Goal: Task Accomplishment & Management: Use online tool/utility

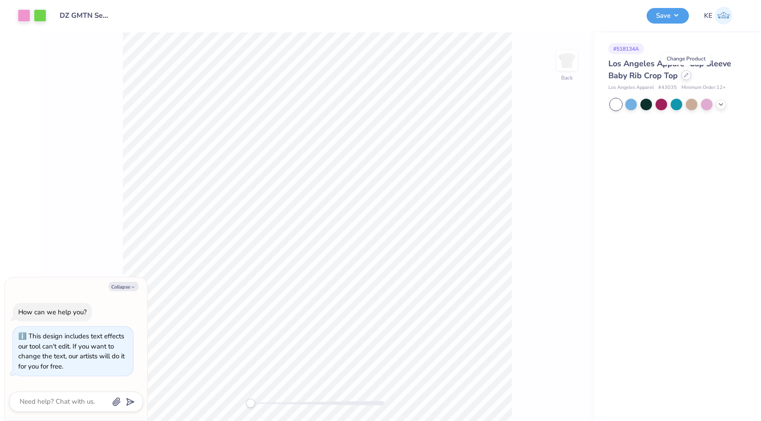
click at [686, 76] on icon at bounding box center [686, 75] width 4 height 4
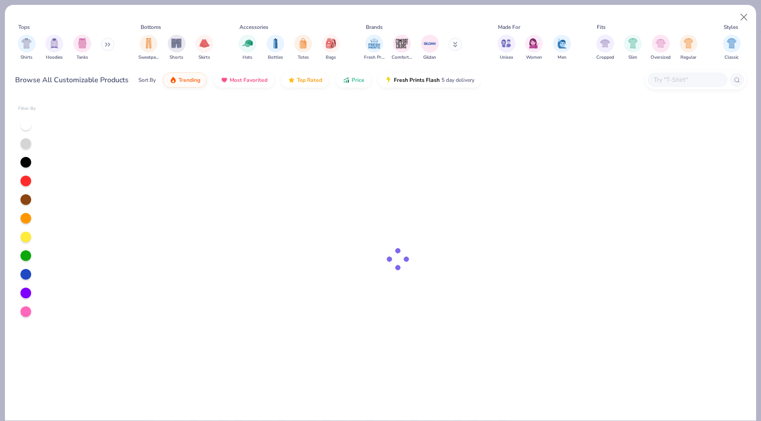
type textarea "x"
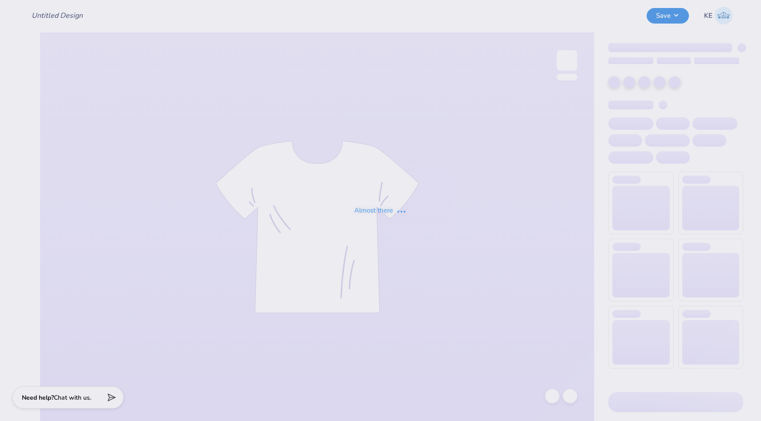
type input "DZ GMTN Senior Sets: Tops"
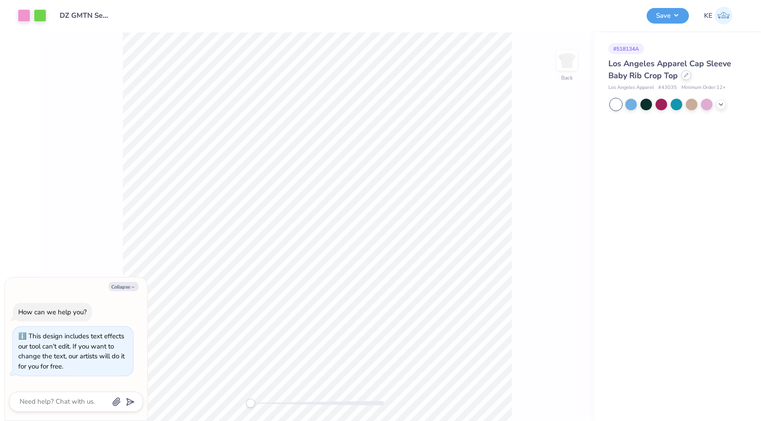
click at [686, 75] on icon at bounding box center [686, 75] width 4 height 4
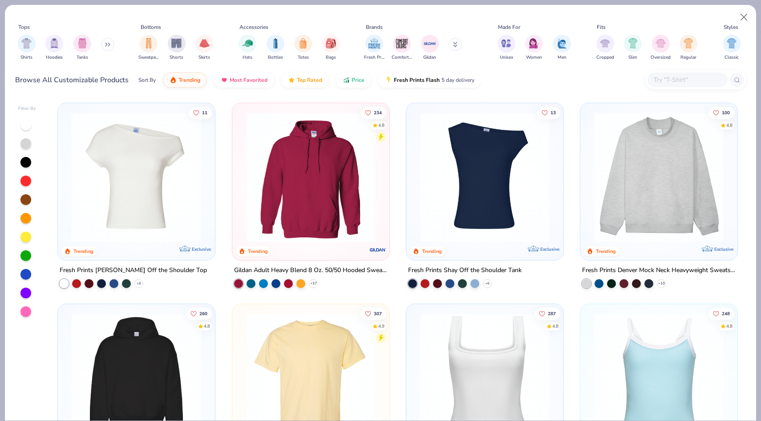
type textarea "x"
click at [673, 77] on input "text" at bounding box center [687, 80] width 69 height 10
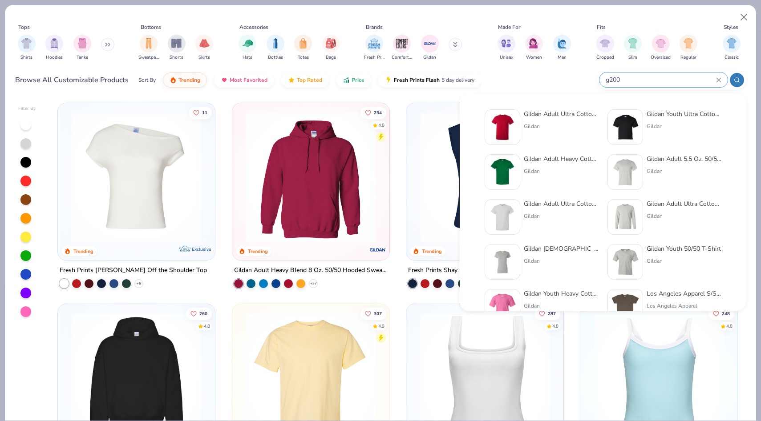
type input "g200"
click at [547, 130] on div "Gildan Adult Ultra Cotton 6 Oz. T-Shirt Gildan" at bounding box center [561, 127] width 75 height 36
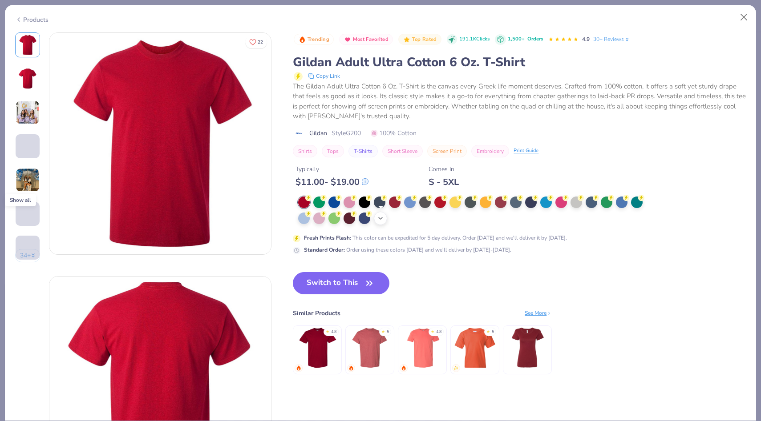
click at [380, 222] on icon at bounding box center [380, 218] width 7 height 7
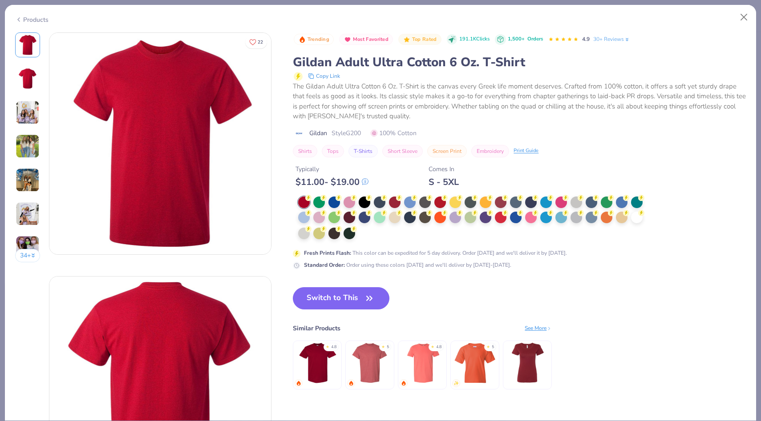
click at [363, 239] on div at bounding box center [473, 219] width 351 height 44
click at [632, 219] on div at bounding box center [637, 217] width 12 height 12
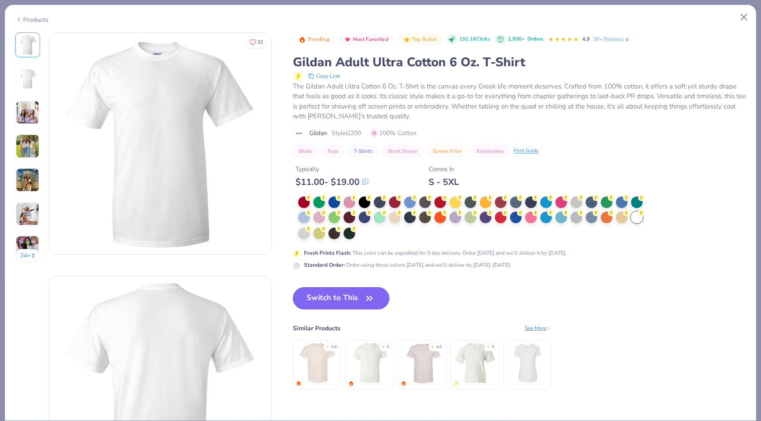
click at [327, 303] on button "Switch to This" at bounding box center [341, 298] width 97 height 22
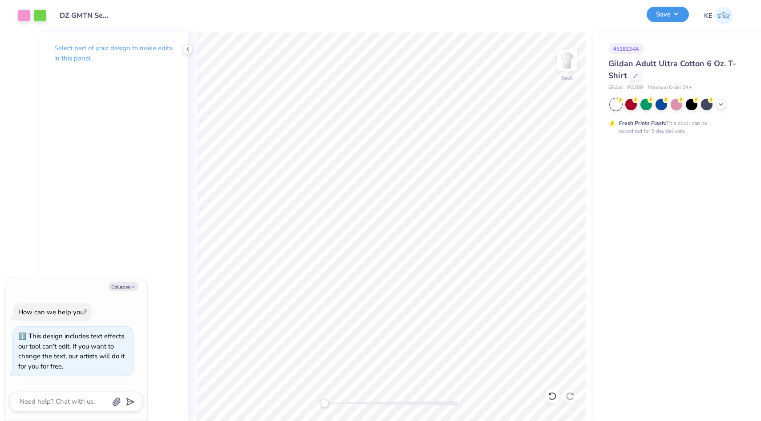
click at [661, 10] on button "Save" at bounding box center [667, 15] width 42 height 16
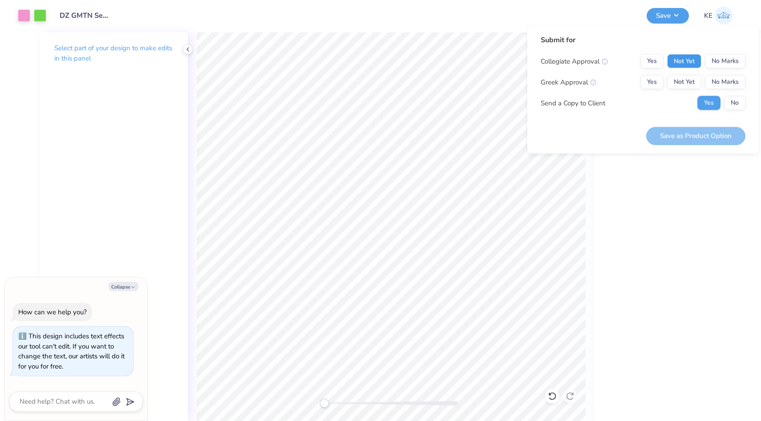
click at [682, 62] on button "Not Yet" at bounding box center [684, 61] width 34 height 14
click at [720, 65] on button "No Marks" at bounding box center [725, 61] width 40 height 14
click at [721, 80] on button "No Marks" at bounding box center [725, 82] width 40 height 14
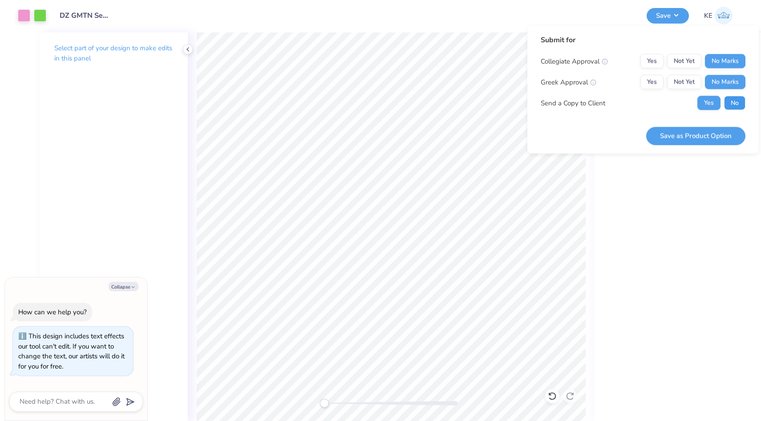
click at [733, 102] on button "No" at bounding box center [734, 103] width 21 height 14
click at [695, 137] on button "Save as Product Option" at bounding box center [695, 136] width 99 height 18
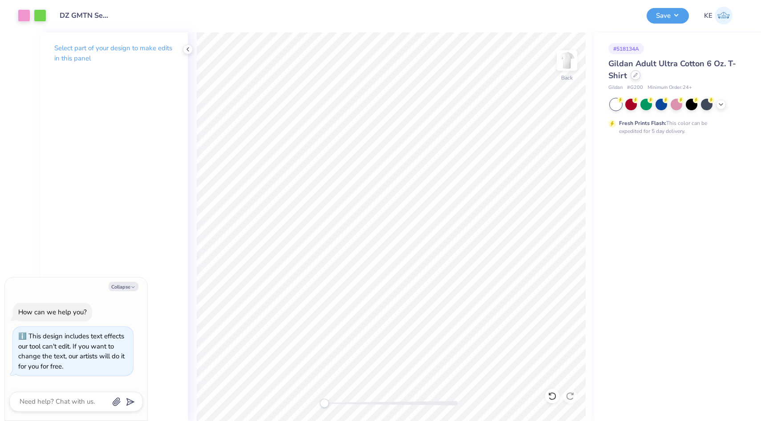
click at [635, 77] on div at bounding box center [635, 75] width 10 height 10
type textarea "x"
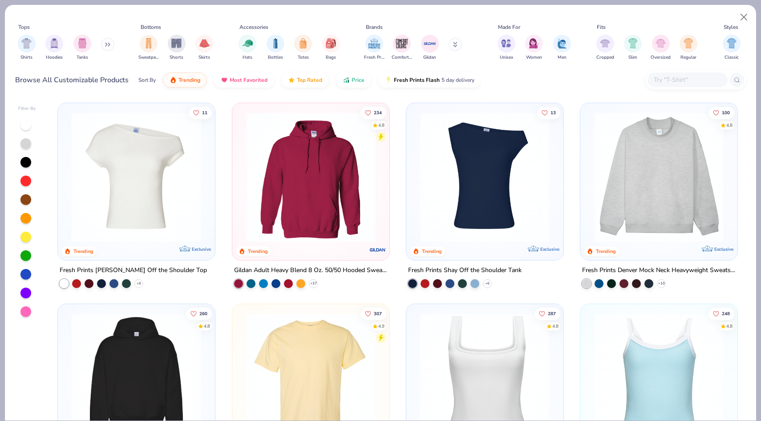
click at [693, 82] on input "text" at bounding box center [687, 80] width 69 height 10
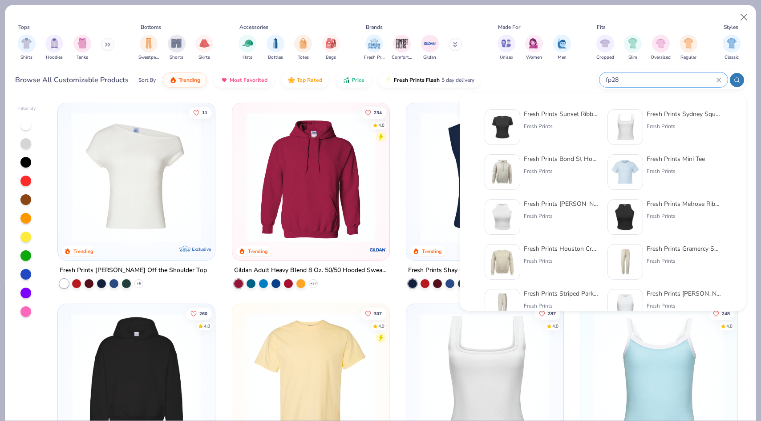
type input "fp28"
click at [551, 133] on div "Fresh Prints Sunset Ribbed T-shirt Fresh Prints" at bounding box center [561, 127] width 75 height 36
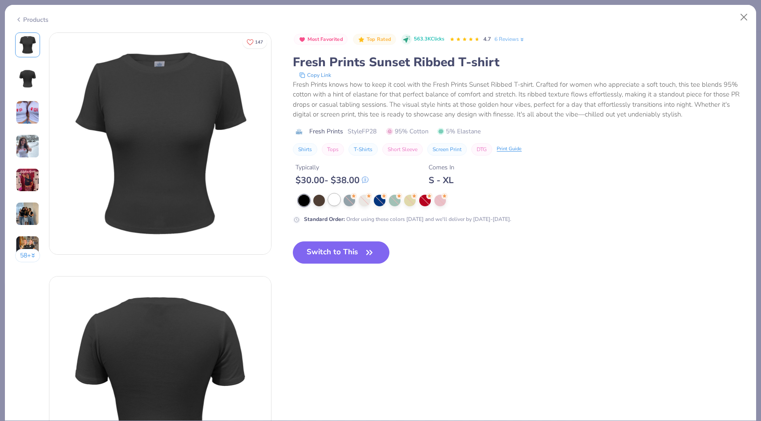
click at [335, 200] on div at bounding box center [334, 200] width 12 height 12
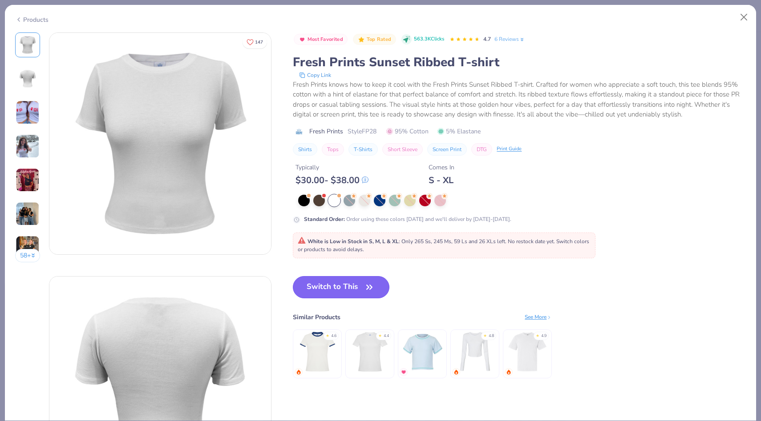
click at [332, 287] on button "Switch to This" at bounding box center [341, 287] width 97 height 22
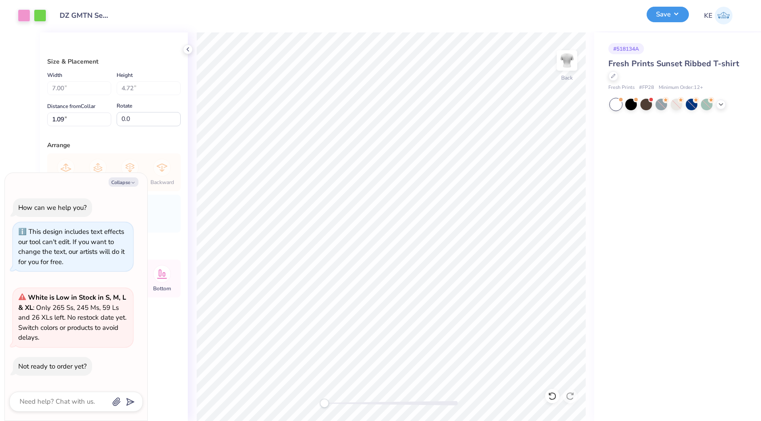
click at [673, 19] on button "Save" at bounding box center [667, 15] width 42 height 16
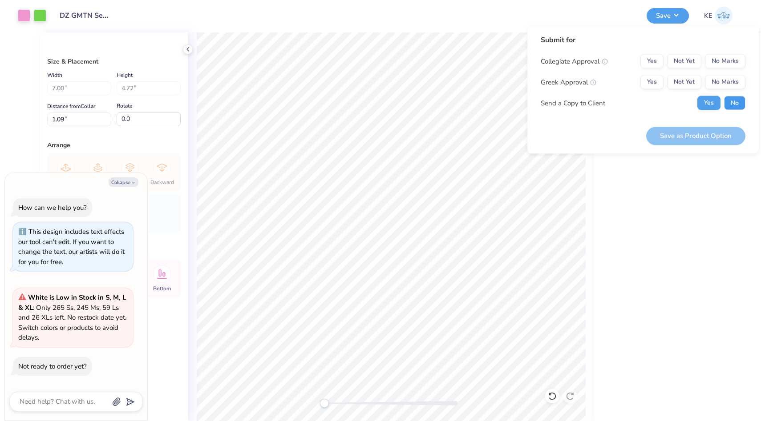
click at [734, 102] on button "No" at bounding box center [734, 103] width 21 height 14
click at [731, 77] on button "No Marks" at bounding box center [725, 82] width 40 height 14
click at [732, 61] on button "No Marks" at bounding box center [725, 61] width 40 height 14
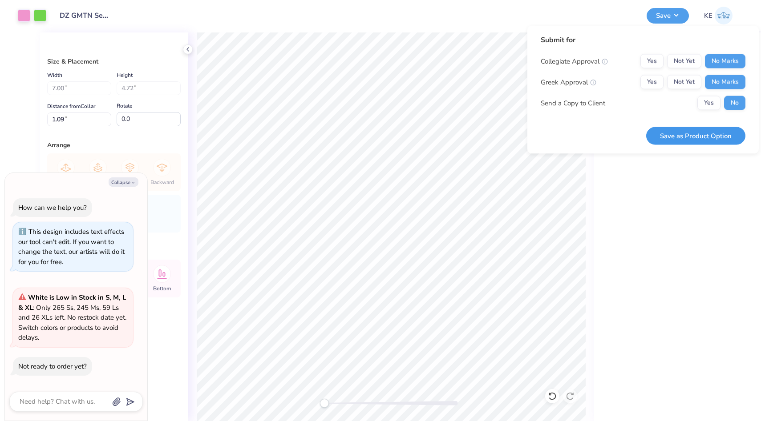
click at [719, 134] on button "Save as Product Option" at bounding box center [695, 136] width 99 height 18
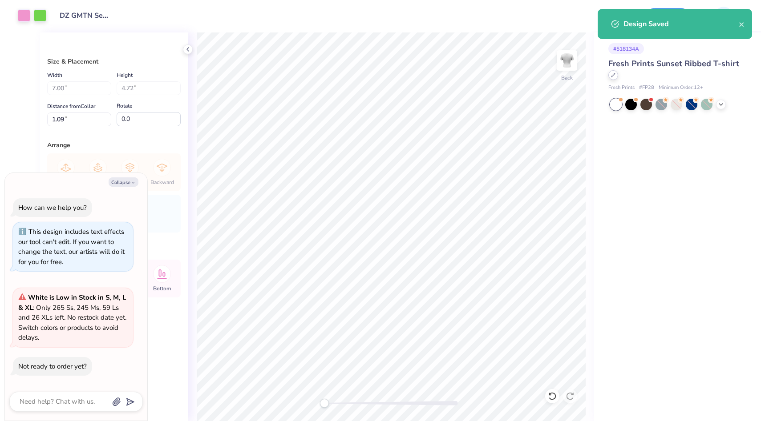
click at [610, 74] on div at bounding box center [613, 75] width 10 height 10
type textarea "x"
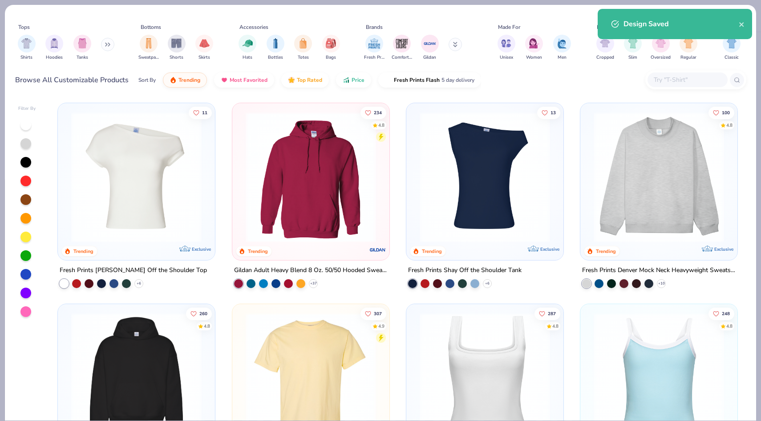
click at [684, 73] on div at bounding box center [687, 80] width 80 height 15
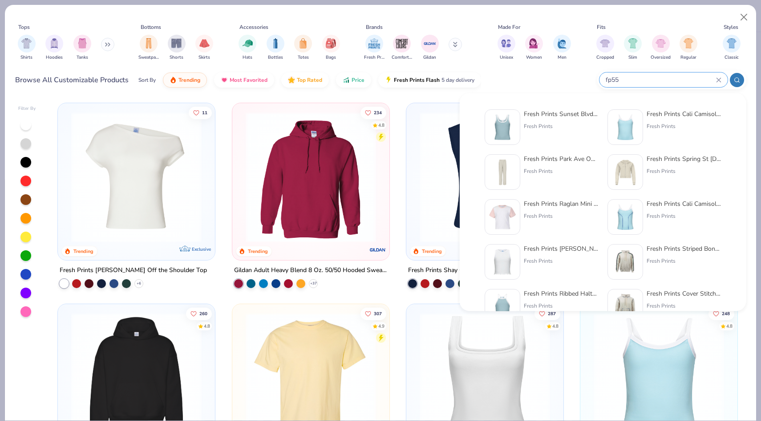
type input "fp55"
click at [546, 128] on div "Fresh Prints" at bounding box center [561, 126] width 75 height 8
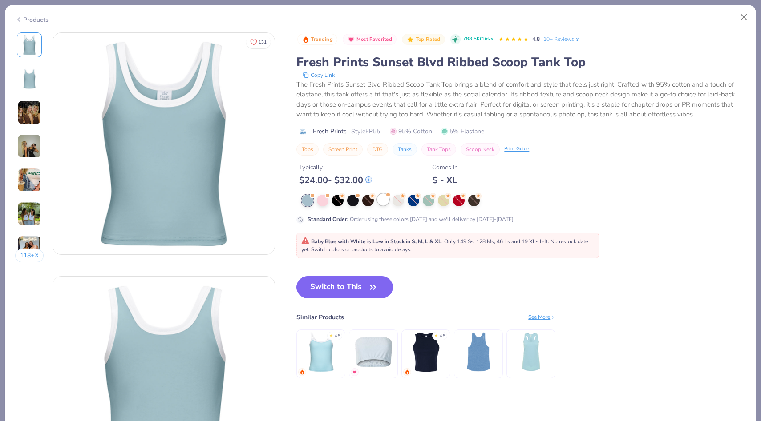
click at [386, 199] on div at bounding box center [383, 200] width 12 height 12
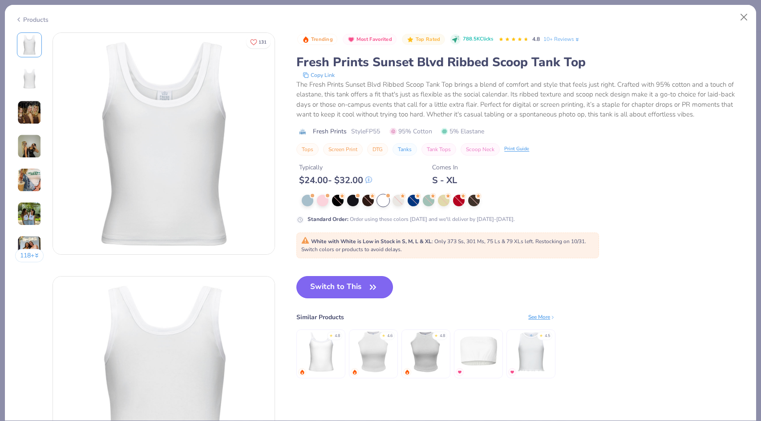
click at [344, 286] on button "Switch to This" at bounding box center [344, 287] width 97 height 22
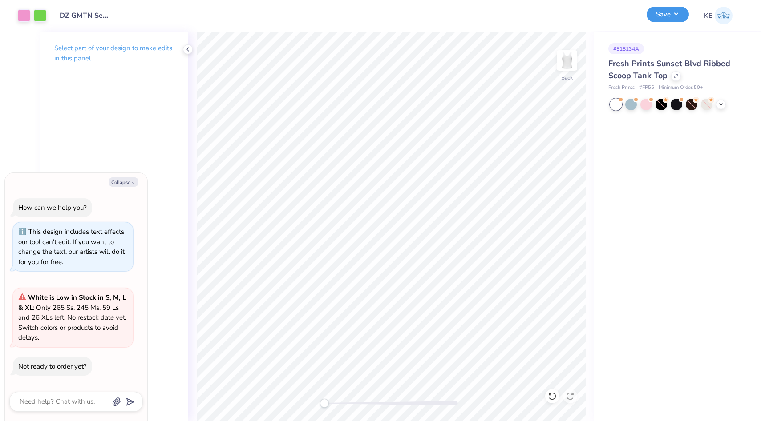
click at [675, 21] on button "Save" at bounding box center [667, 15] width 42 height 16
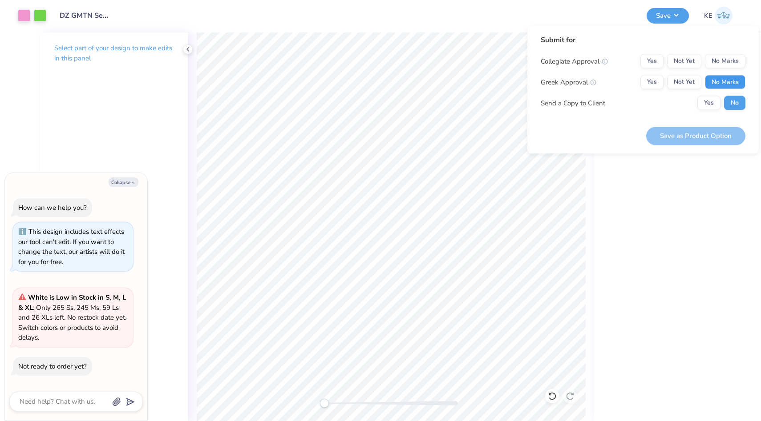
click at [726, 83] on button "No Marks" at bounding box center [725, 82] width 40 height 14
click at [726, 62] on button "No Marks" at bounding box center [725, 61] width 40 height 14
click at [689, 137] on button "Save as Product Option" at bounding box center [695, 136] width 99 height 18
type textarea "x"
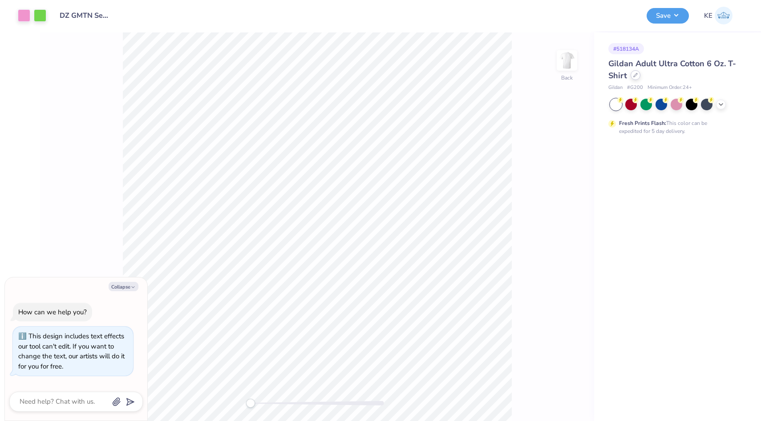
click at [637, 77] on div at bounding box center [635, 75] width 10 height 10
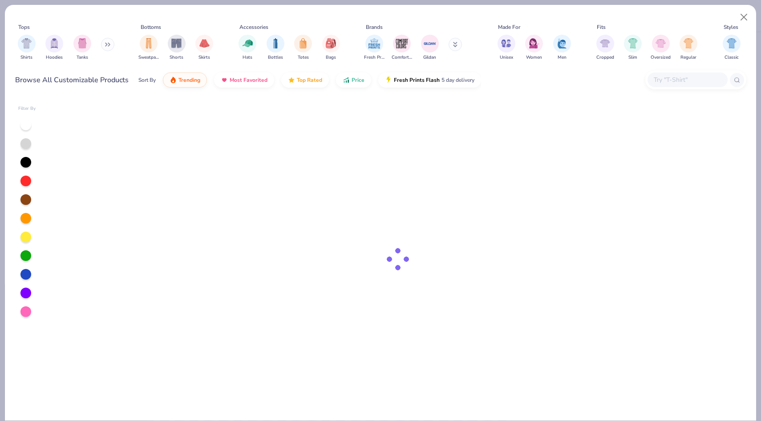
type textarea "x"
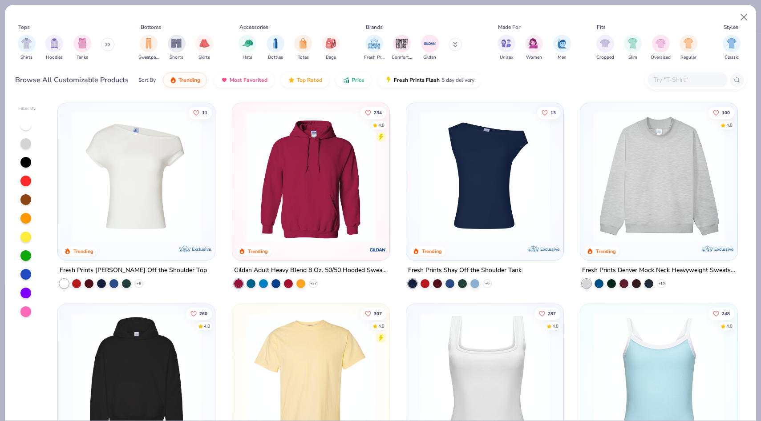
click at [667, 81] on input "text" at bounding box center [687, 80] width 69 height 10
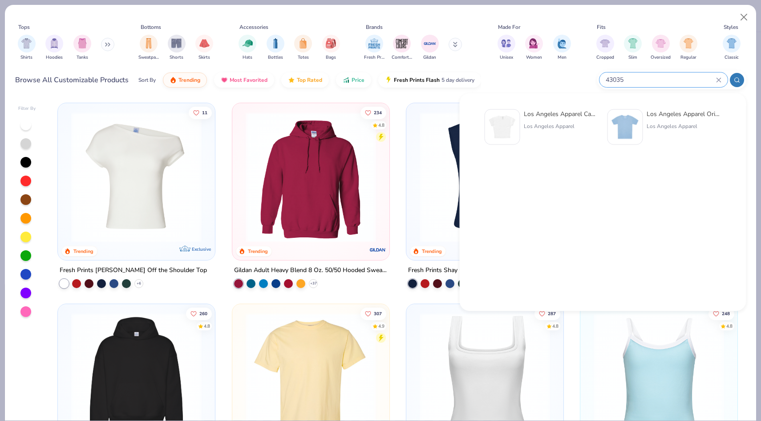
type input "43035"
click at [549, 115] on div "Los Angeles Apparel Cap Sleeve Baby Rib Crop Top" at bounding box center [561, 113] width 75 height 9
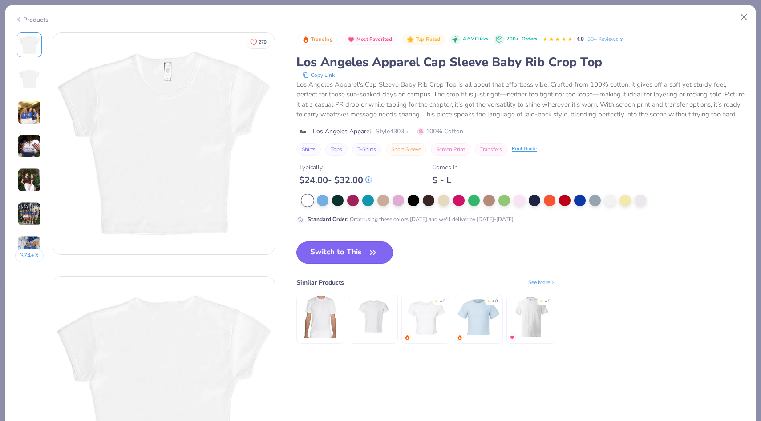
click at [362, 248] on button "Switch to This" at bounding box center [344, 253] width 97 height 22
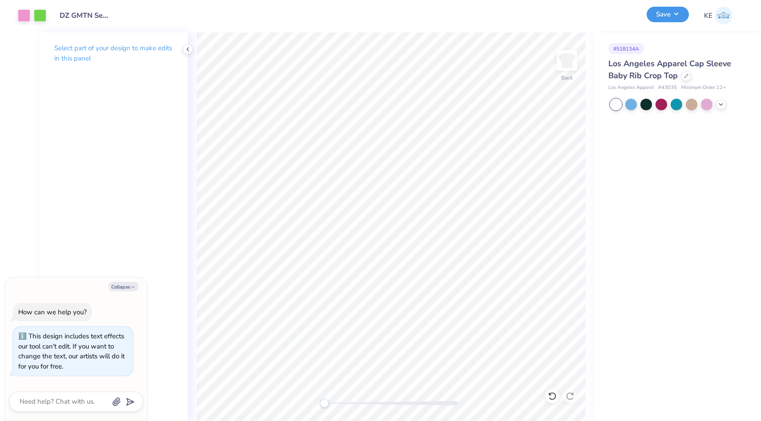
click at [657, 16] on button "Save" at bounding box center [667, 15] width 42 height 16
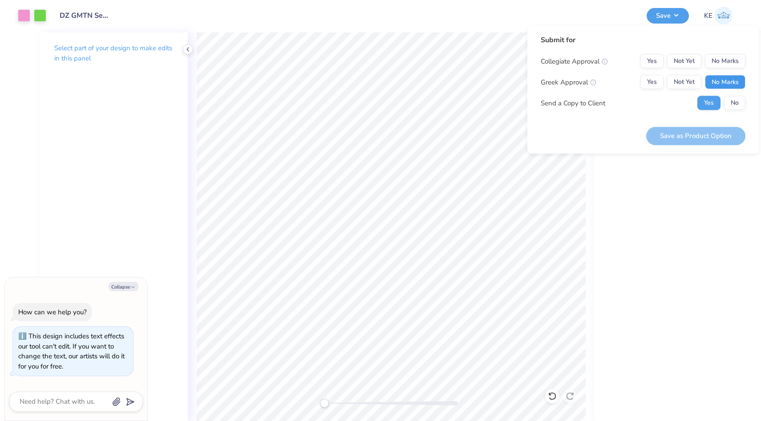
click at [719, 85] on button "No Marks" at bounding box center [725, 82] width 40 height 14
click at [722, 61] on button "No Marks" at bounding box center [725, 61] width 40 height 14
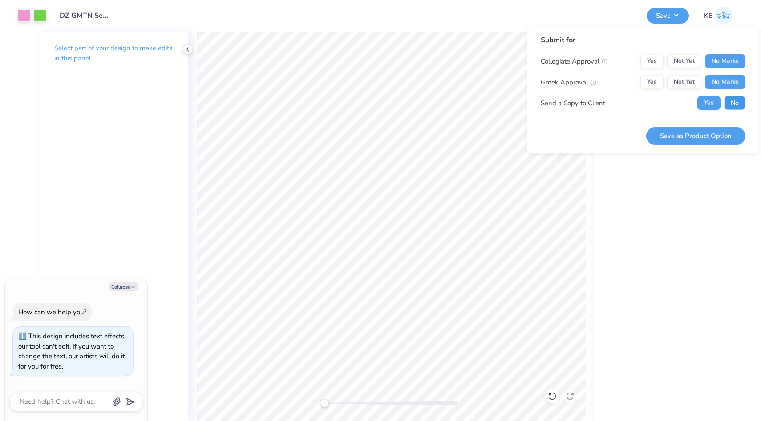
click at [733, 105] on button "No" at bounding box center [734, 103] width 21 height 14
click at [702, 134] on button "Save as Product Option" at bounding box center [695, 136] width 99 height 18
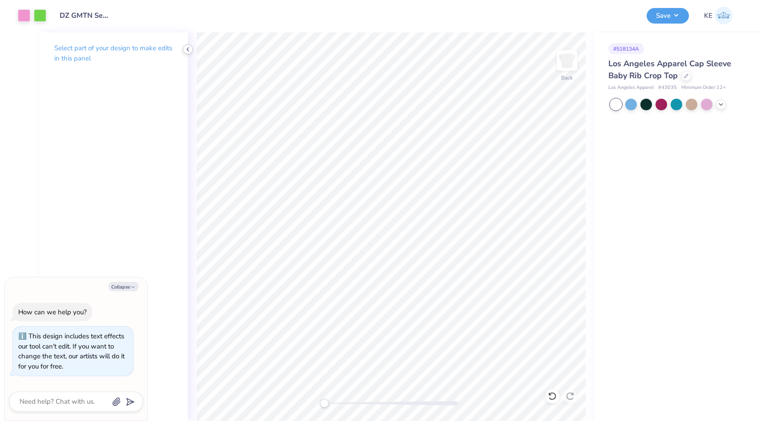
click at [187, 48] on icon at bounding box center [187, 49] width 7 height 7
type textarea "x"
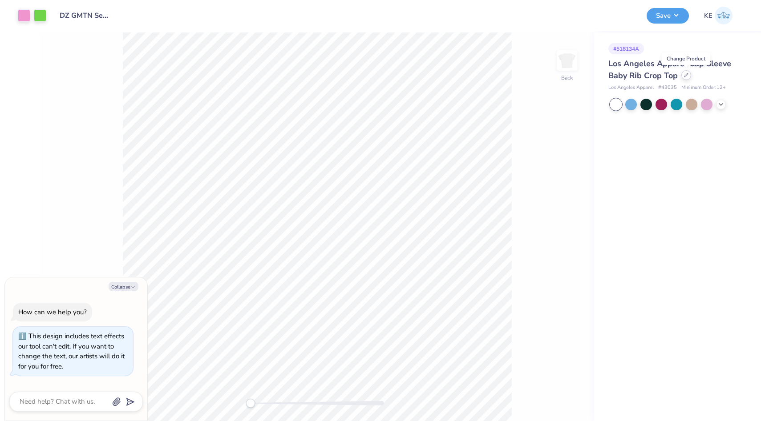
click at [686, 74] on icon at bounding box center [686, 75] width 4 height 4
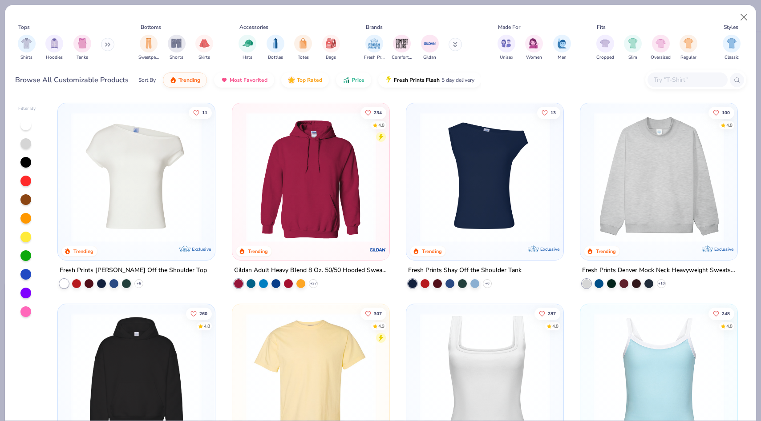
type textarea "x"
click at [680, 87] on div at bounding box center [687, 80] width 80 height 15
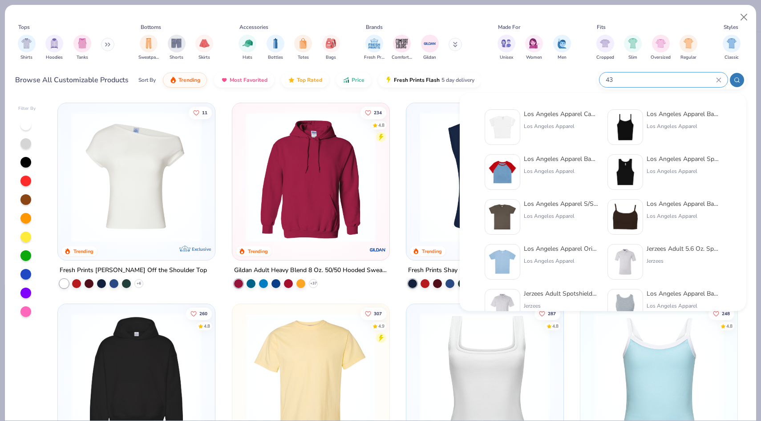
type input "4"
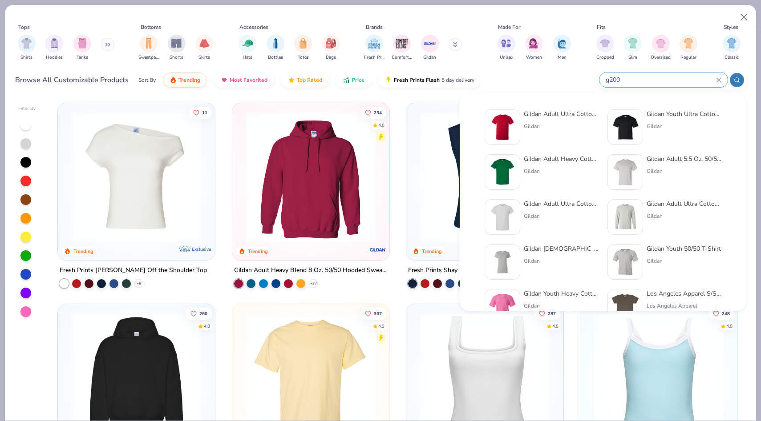
type input "g200"
click at [546, 130] on div "Gildan Adult Ultra Cotton 6 Oz. T-Shirt Gildan" at bounding box center [561, 127] width 75 height 36
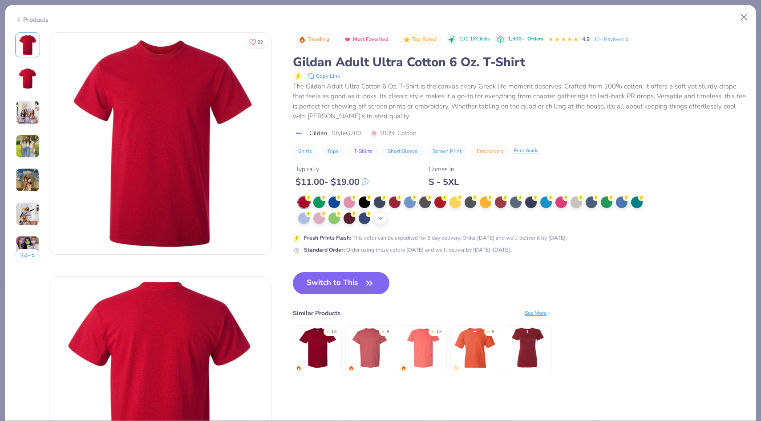
click at [381, 219] on icon at bounding box center [380, 218] width 7 height 7
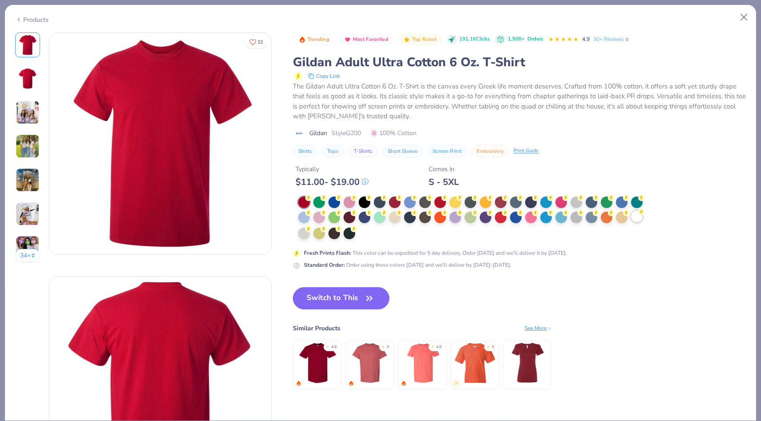
click at [633, 216] on div at bounding box center [637, 217] width 12 height 12
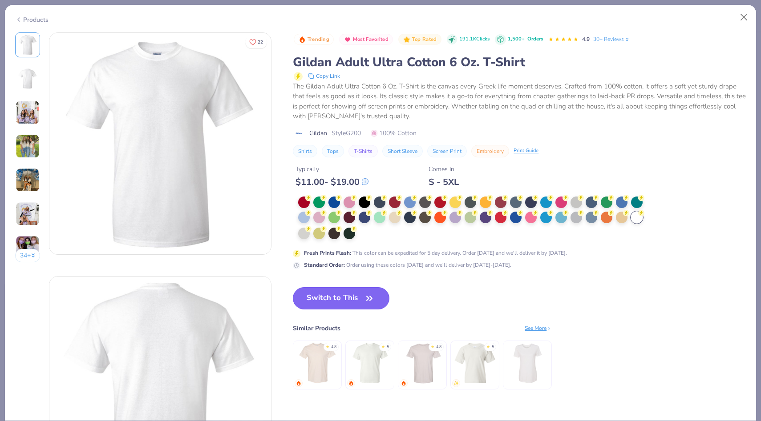
click at [321, 300] on button "Switch to This" at bounding box center [341, 298] width 97 height 22
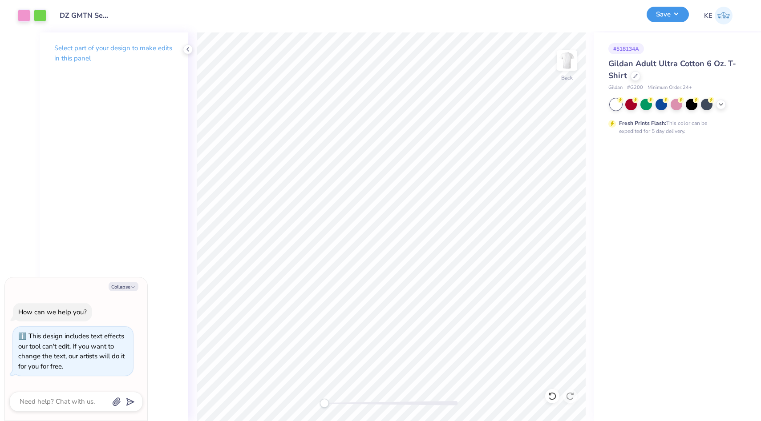
click at [666, 16] on button "Save" at bounding box center [667, 15] width 42 height 16
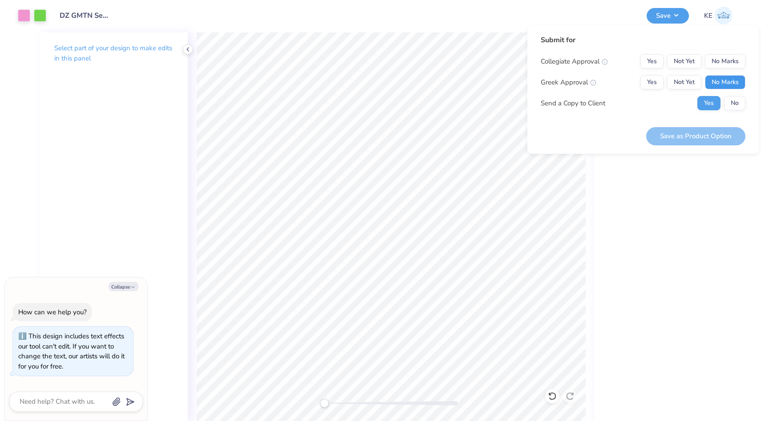
click at [720, 79] on button "No Marks" at bounding box center [725, 82] width 40 height 14
click at [720, 63] on button "No Marks" at bounding box center [725, 61] width 40 height 14
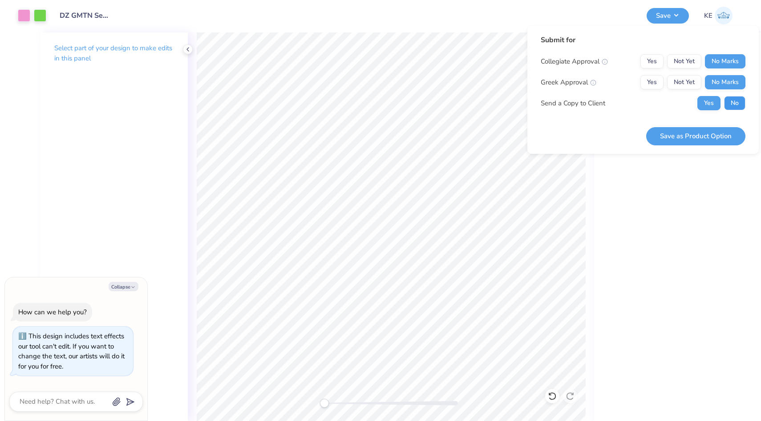
click at [729, 105] on button "No" at bounding box center [734, 103] width 21 height 14
click at [695, 135] on button "Save as Product Option" at bounding box center [695, 136] width 99 height 18
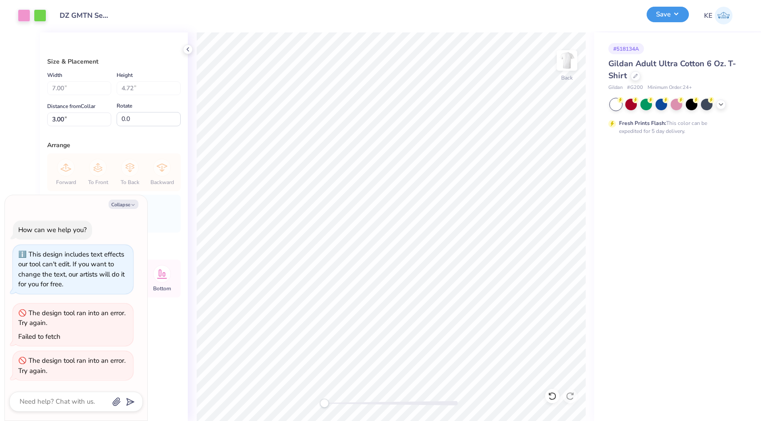
click at [678, 20] on button "Save" at bounding box center [667, 15] width 42 height 16
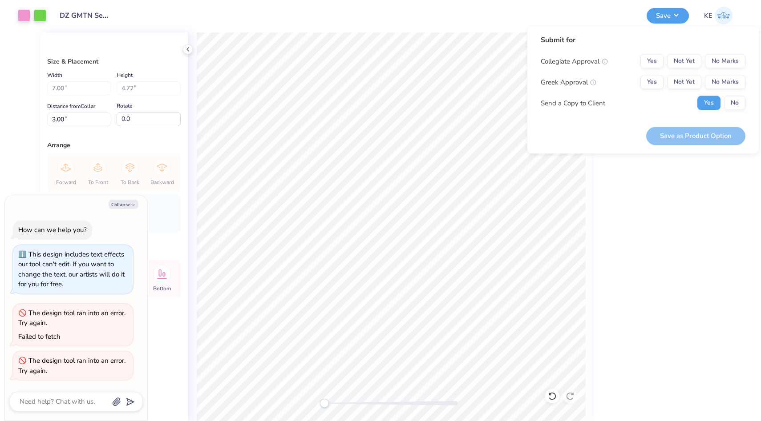
type textarea "x"
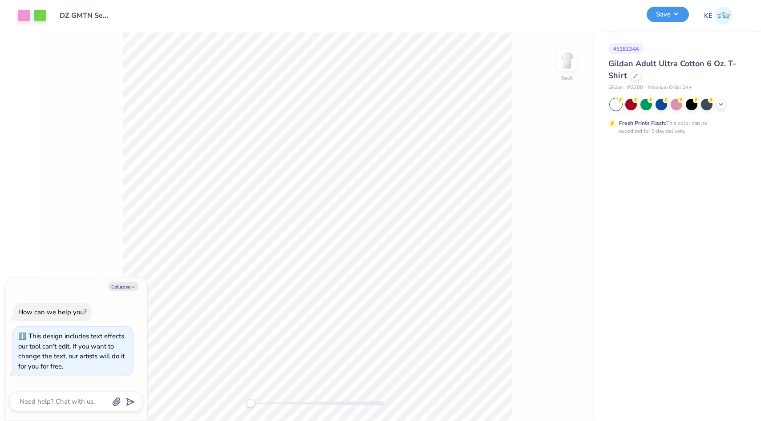
click at [677, 11] on button "Save" at bounding box center [667, 15] width 42 height 16
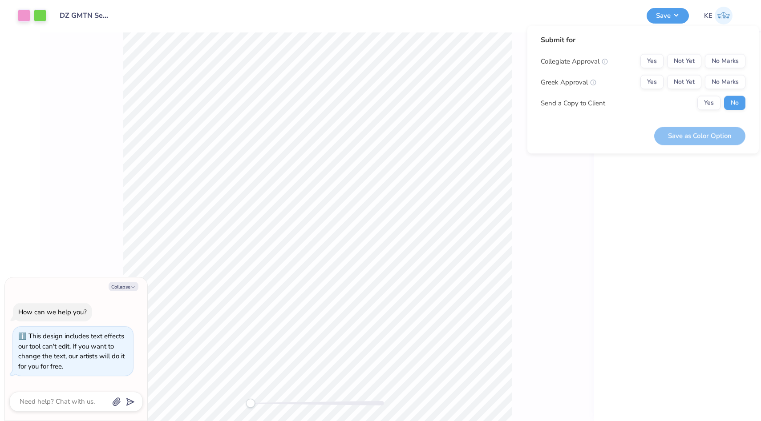
click at [664, 233] on div "# 518134A Gildan Adult Ultra Cotton 6 Oz. T-Shirt Gildan # G200 Minimum Order: …" at bounding box center [677, 226] width 167 height 389
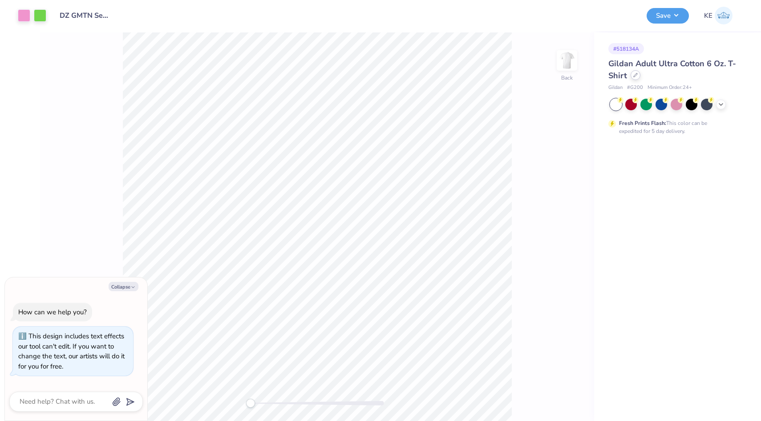
click at [636, 76] on icon at bounding box center [635, 75] width 4 height 4
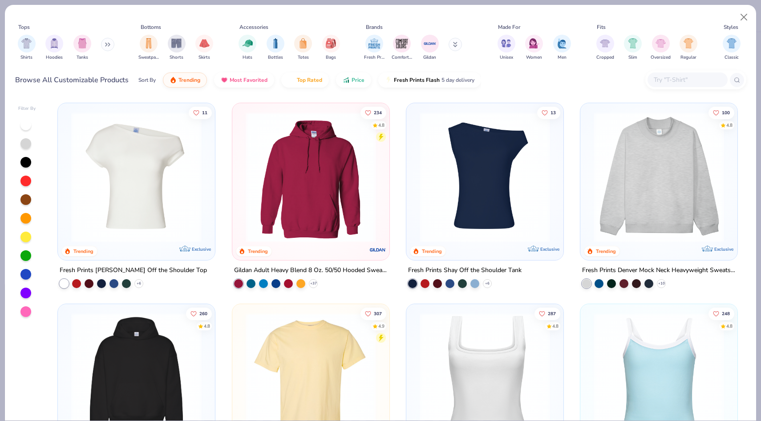
type textarea "x"
click at [672, 83] on input "text" at bounding box center [687, 80] width 69 height 10
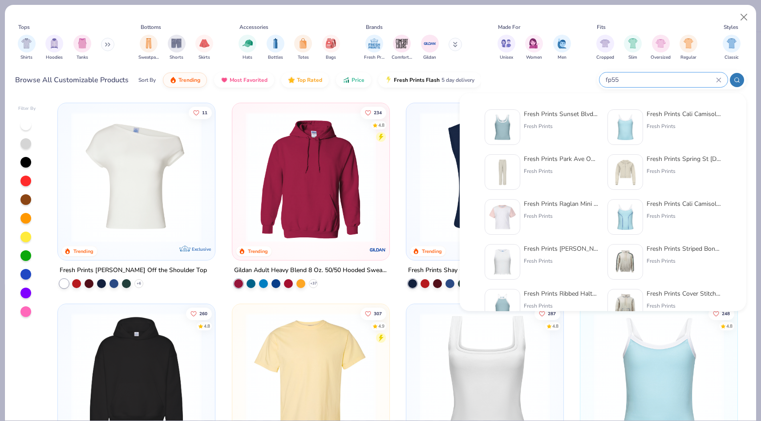
type input "fp55"
click at [566, 121] on div "Fresh Prints Sunset Blvd Ribbed Scoop Tank Top Fresh Prints" at bounding box center [561, 127] width 75 height 36
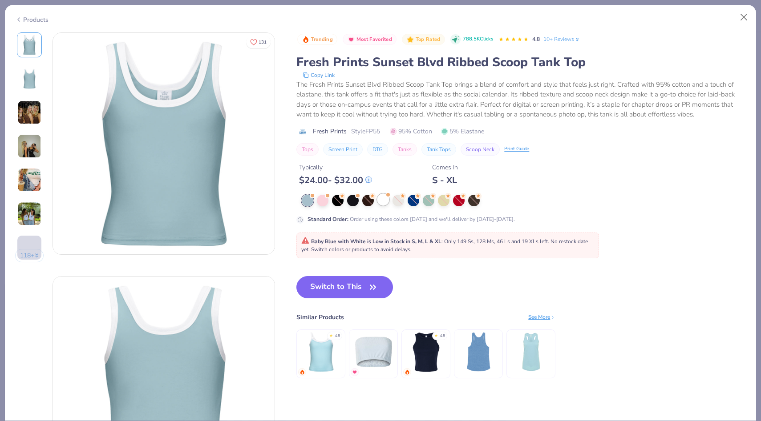
click at [385, 201] on div at bounding box center [383, 200] width 12 height 12
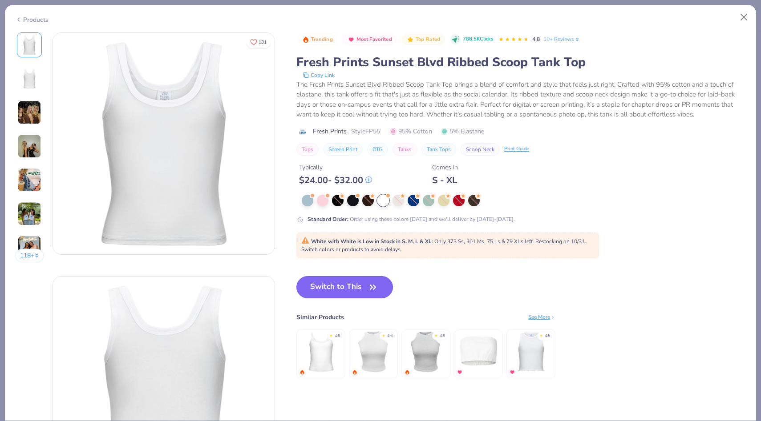
click at [333, 289] on button "Switch to This" at bounding box center [344, 287] width 97 height 22
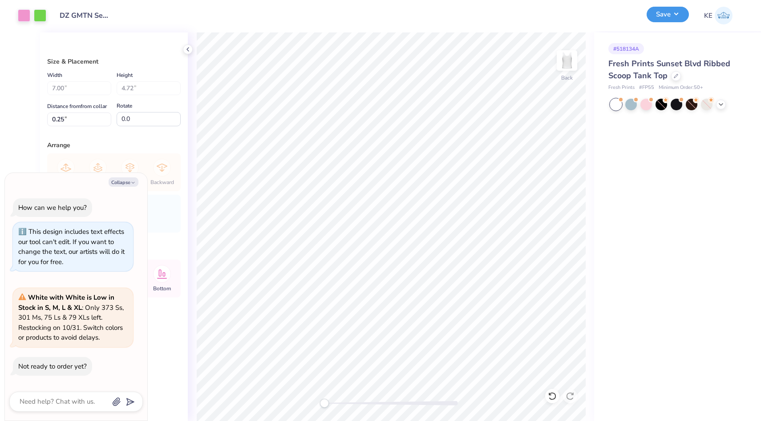
click at [663, 14] on button "Save" at bounding box center [667, 15] width 42 height 16
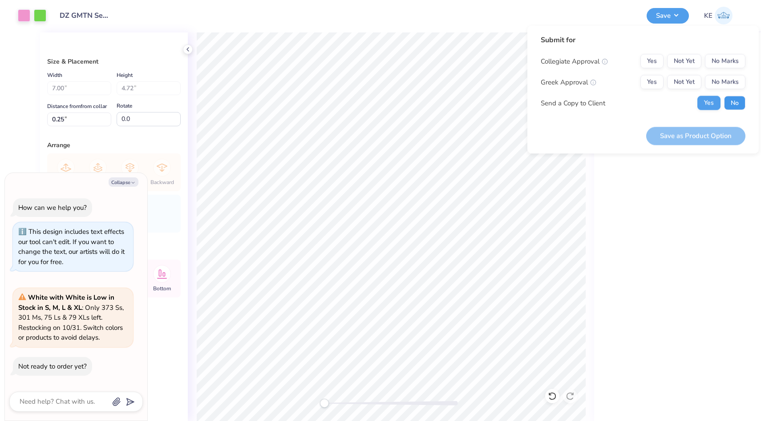
click at [733, 99] on button "No" at bounding box center [734, 103] width 21 height 14
click at [727, 78] on button "No Marks" at bounding box center [725, 82] width 40 height 14
click at [730, 55] on button "No Marks" at bounding box center [725, 61] width 40 height 14
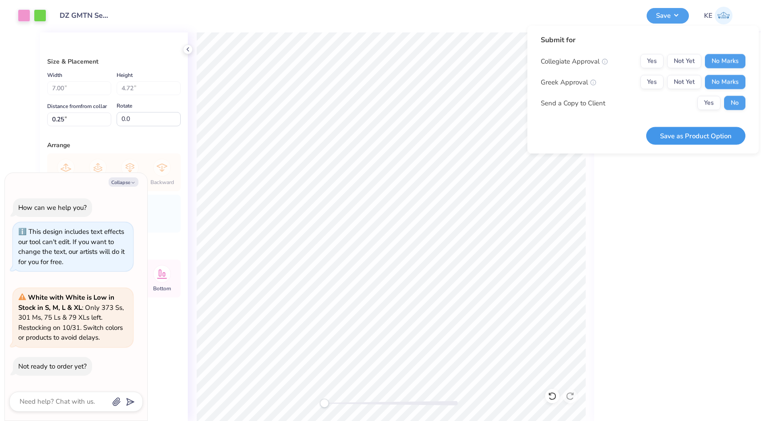
click at [699, 136] on button "Save as Product Option" at bounding box center [695, 136] width 99 height 18
type textarea "x"
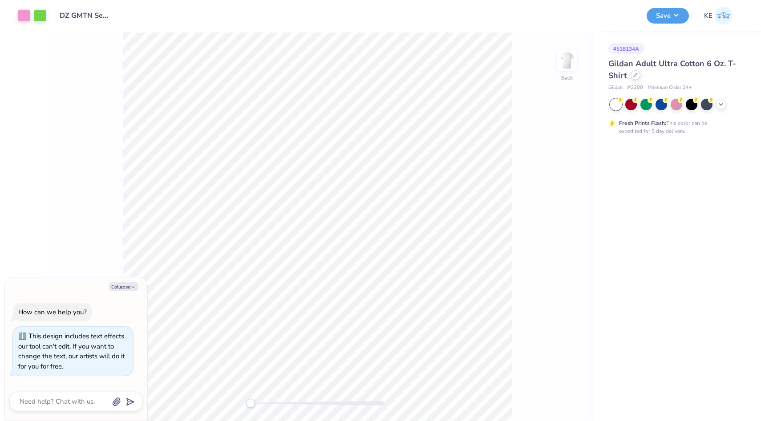
click at [635, 78] on div at bounding box center [635, 75] width 10 height 10
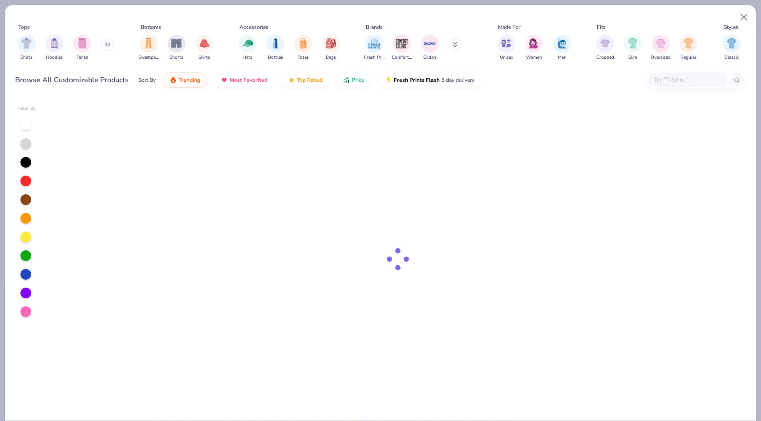
type textarea "x"
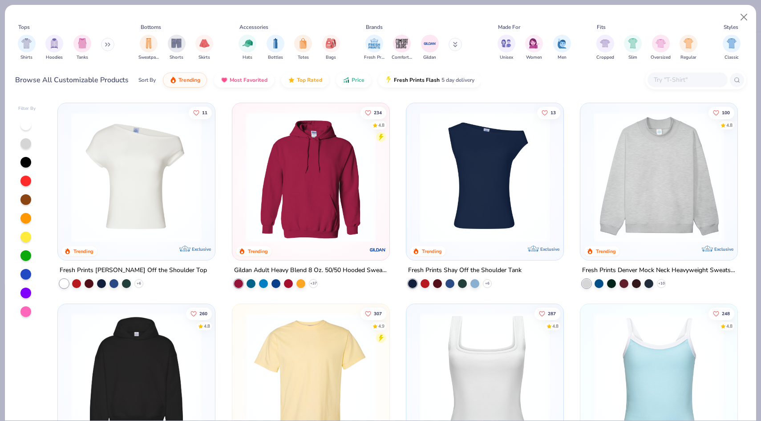
click at [674, 75] on input "text" at bounding box center [687, 80] width 69 height 10
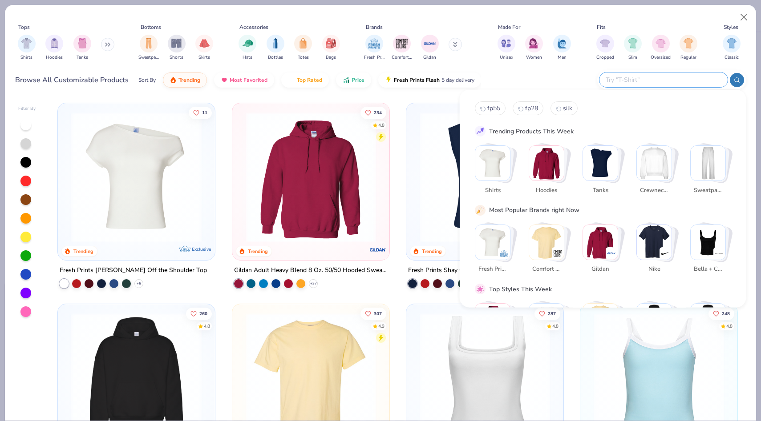
click at [672, 79] on input "text" at bounding box center [663, 80] width 117 height 10
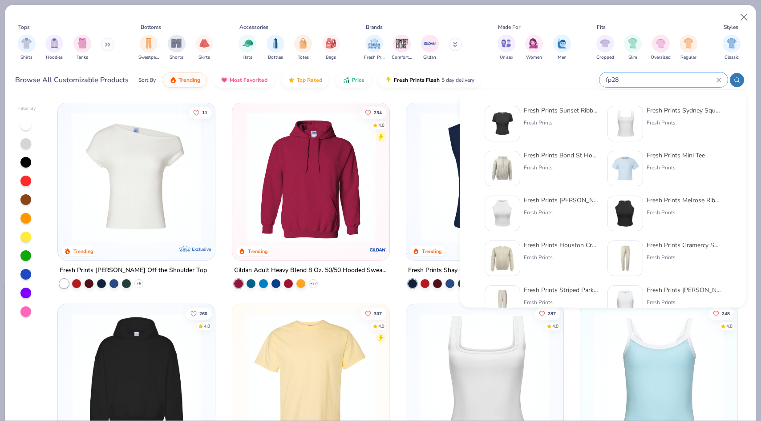
type input "fp28"
click at [565, 113] on div "Fresh Prints Sunset Ribbed T-shirt" at bounding box center [561, 110] width 75 height 9
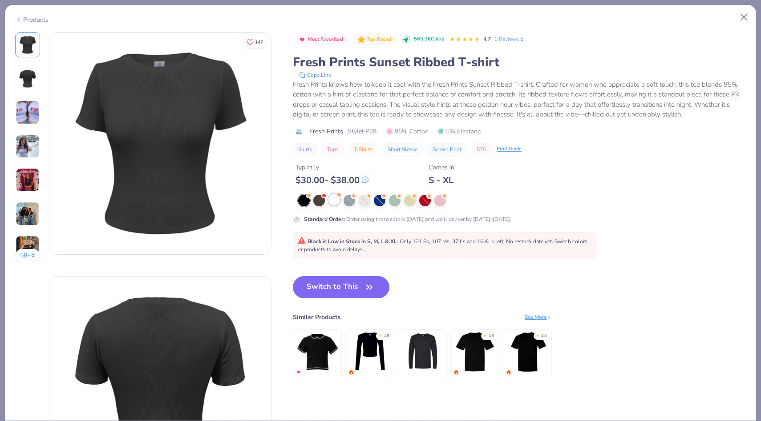
click at [331, 202] on div at bounding box center [334, 200] width 12 height 12
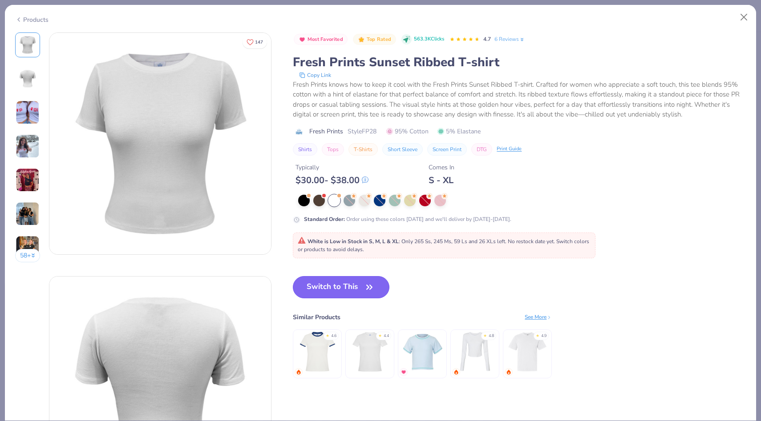
click at [339, 289] on button "Switch to This" at bounding box center [341, 287] width 97 height 22
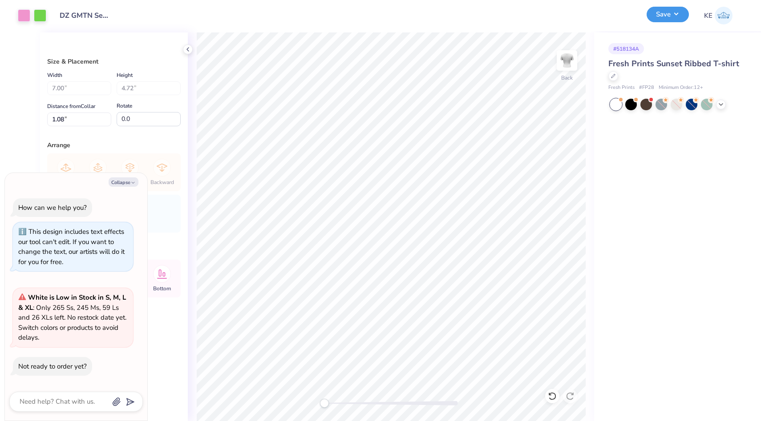
click at [666, 20] on button "Save" at bounding box center [667, 15] width 42 height 16
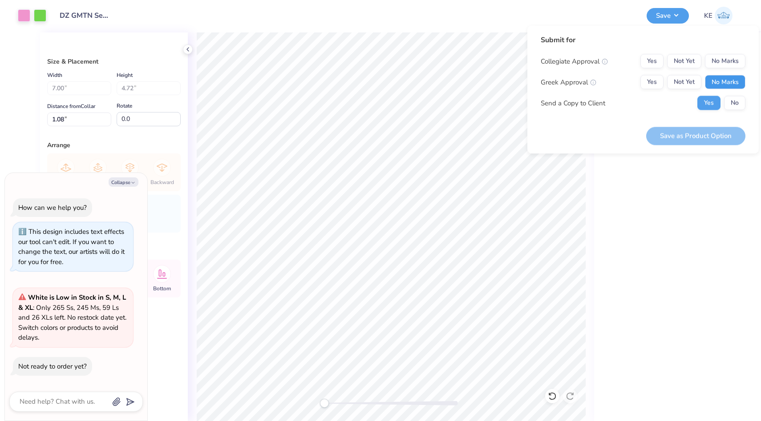
click at [729, 80] on button "No Marks" at bounding box center [725, 82] width 40 height 14
click at [729, 59] on button "No Marks" at bounding box center [725, 61] width 40 height 14
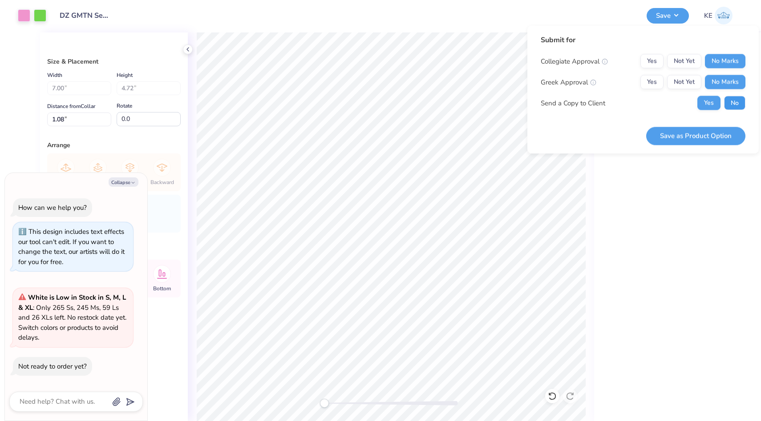
click at [732, 101] on button "No" at bounding box center [734, 103] width 21 height 14
click at [695, 137] on button "Save as Product Option" at bounding box center [695, 136] width 99 height 18
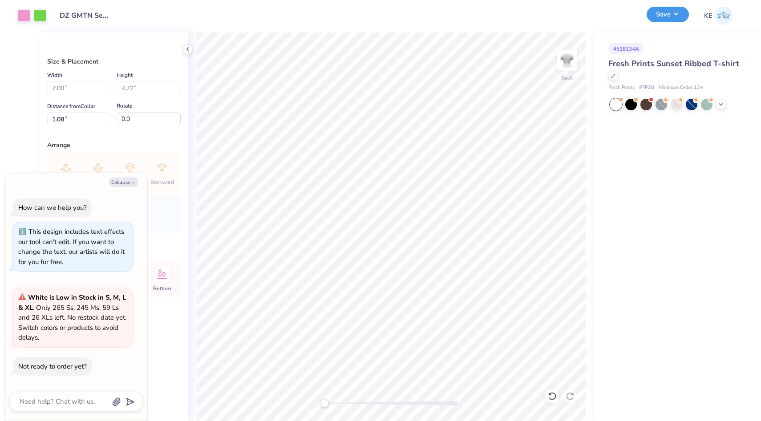
click at [667, 16] on button "Save" at bounding box center [667, 15] width 42 height 16
type textarea "x"
